Goal: Transaction & Acquisition: Purchase product/service

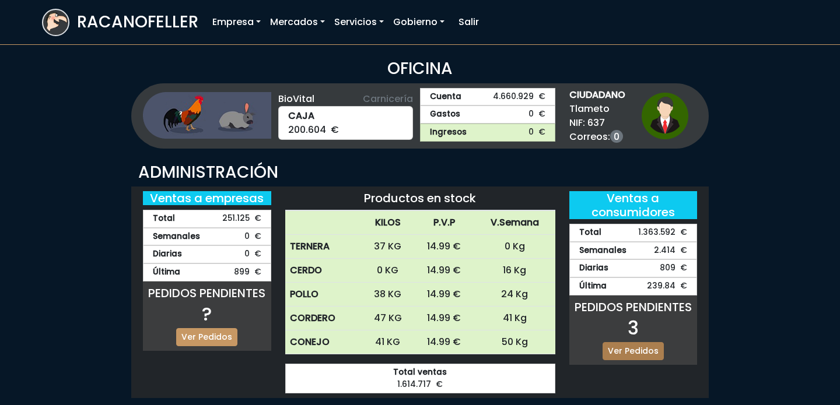
click at [624, 358] on link "Ver Pedidos" at bounding box center [633, 351] width 61 height 18
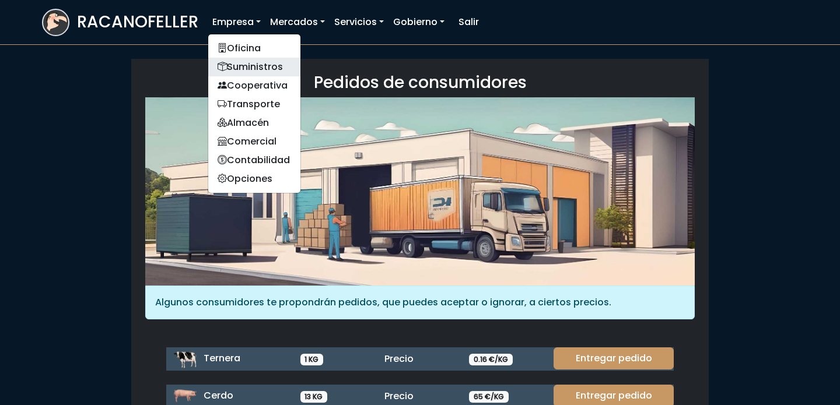
click at [236, 67] on link "Suministros" at bounding box center [254, 67] width 92 height 19
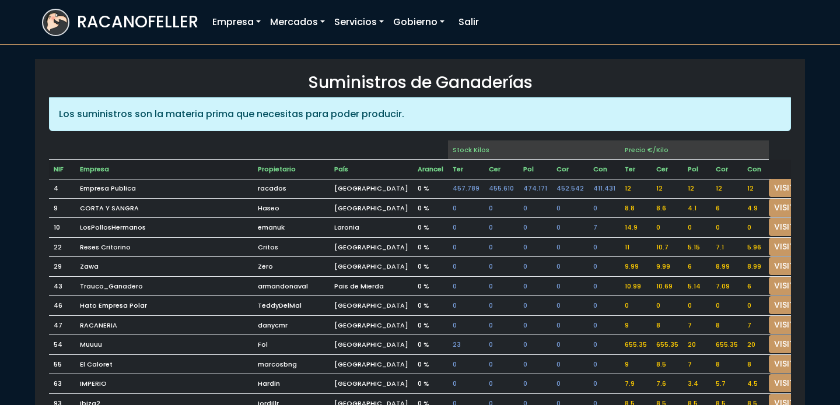
click at [773, 176] on td at bounding box center [790, 170] width 42 height 20
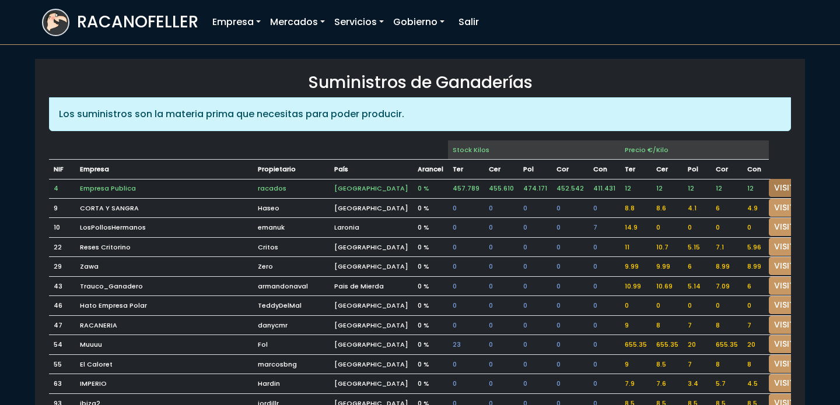
click at [772, 187] on link "VISITAR" at bounding box center [790, 188] width 42 height 18
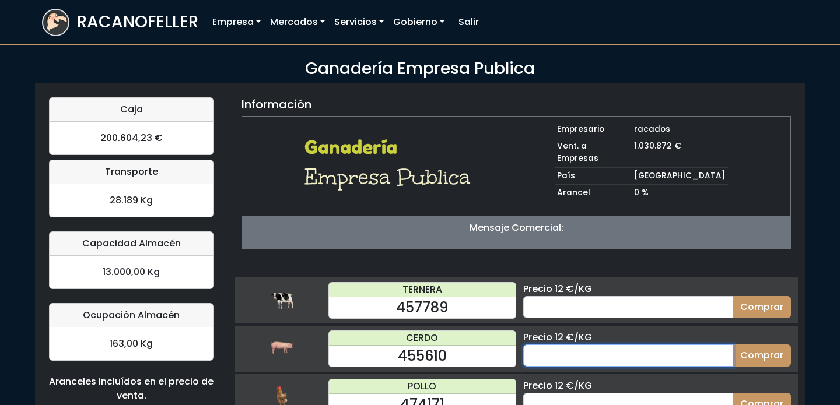
click at [595, 345] on input "number" at bounding box center [628, 356] width 210 height 22
type input "50"
click at [733, 345] on button "Comprar" at bounding box center [762, 356] width 58 height 22
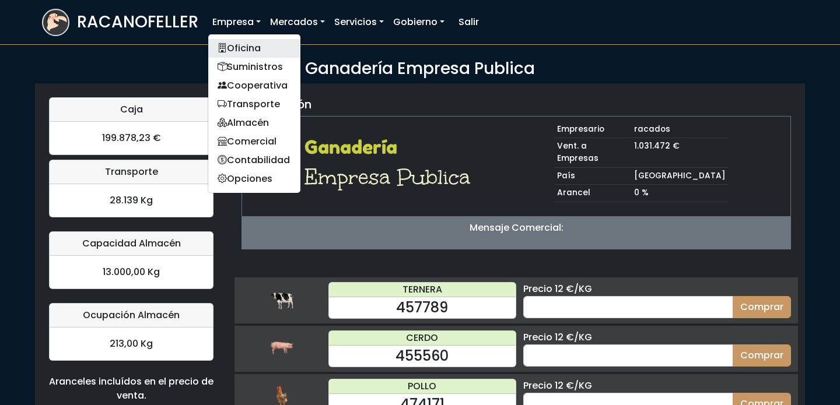
click at [237, 52] on link "Oficina" at bounding box center [254, 48] width 92 height 19
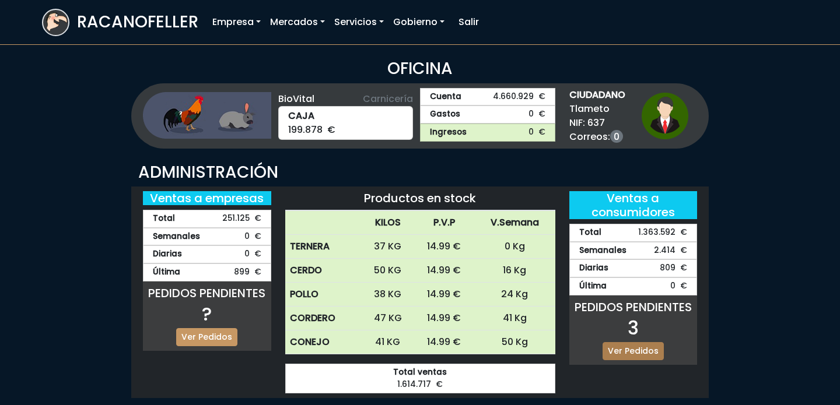
click at [637, 347] on link "Ver Pedidos" at bounding box center [633, 351] width 61 height 18
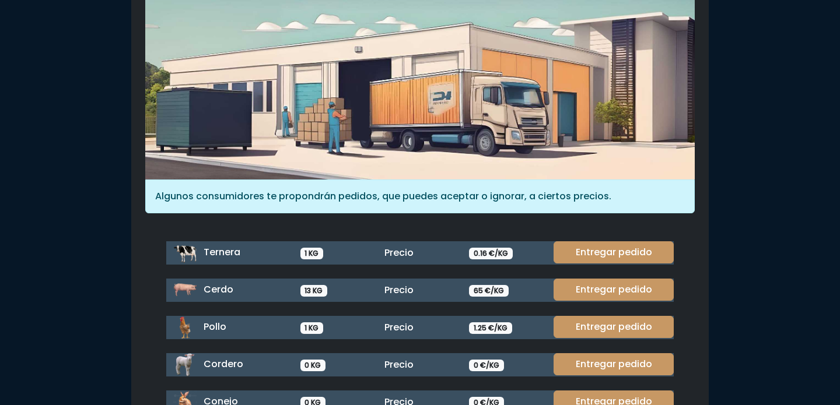
scroll to position [155, 0]
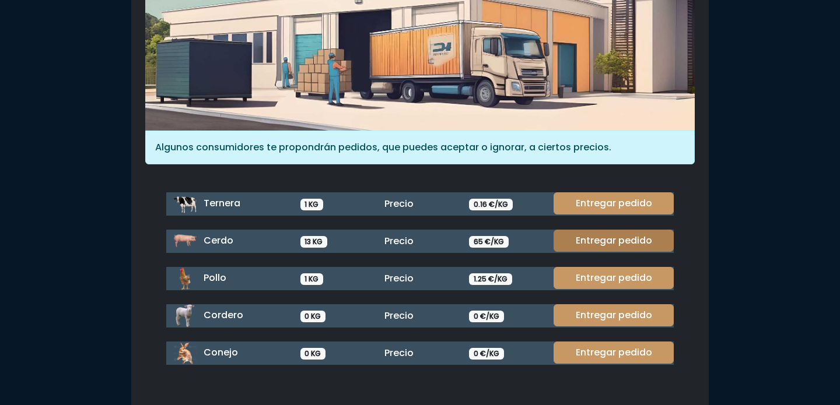
click at [602, 239] on link "Entregar pedido" at bounding box center [614, 241] width 120 height 22
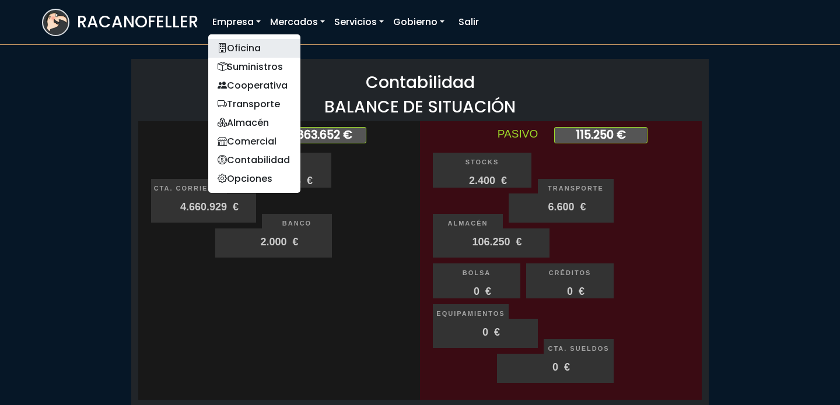
click at [233, 53] on link "Oficina" at bounding box center [254, 48] width 92 height 19
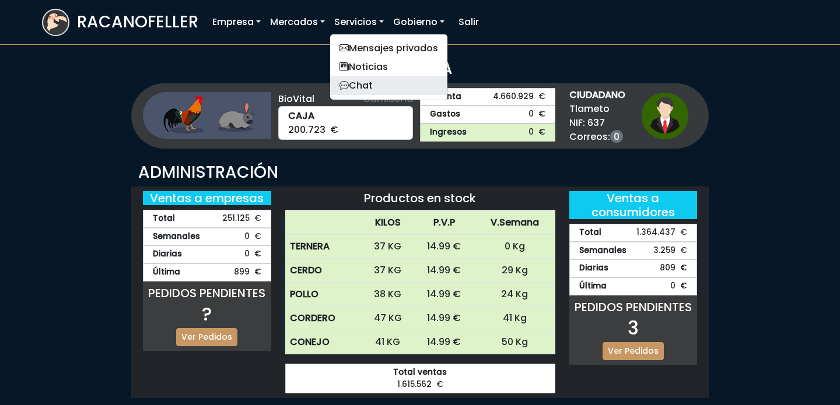
click at [357, 88] on link "Chat" at bounding box center [388, 85] width 117 height 19
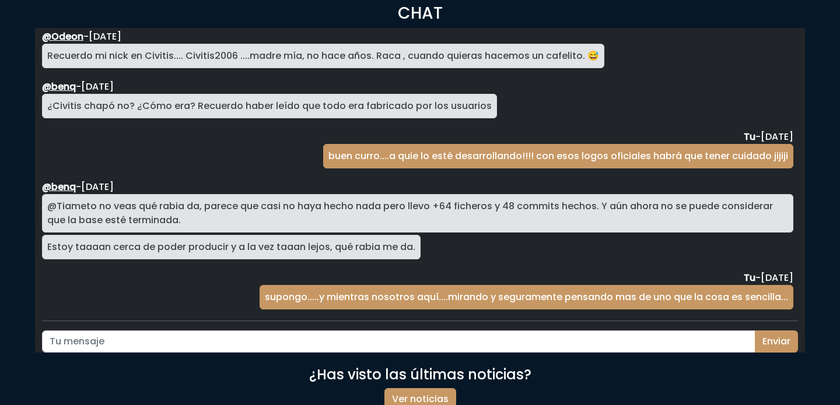
scroll to position [59, 0]
